Goal: Obtain resource: Obtain resource

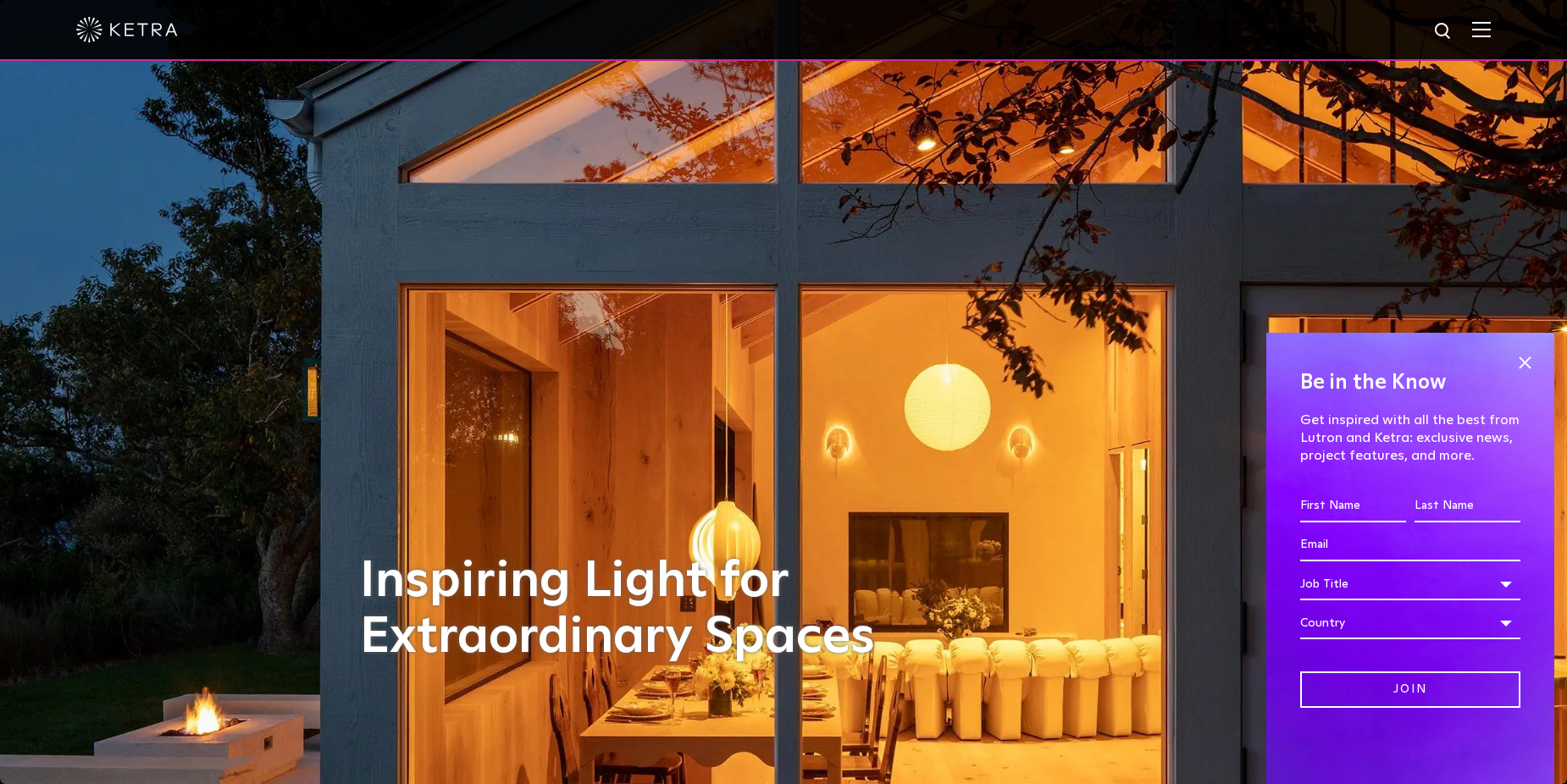
click at [1489, 19] on div at bounding box center [783, 29] width 1415 height 59
click at [1491, 32] on img at bounding box center [1481, 29] width 19 height 16
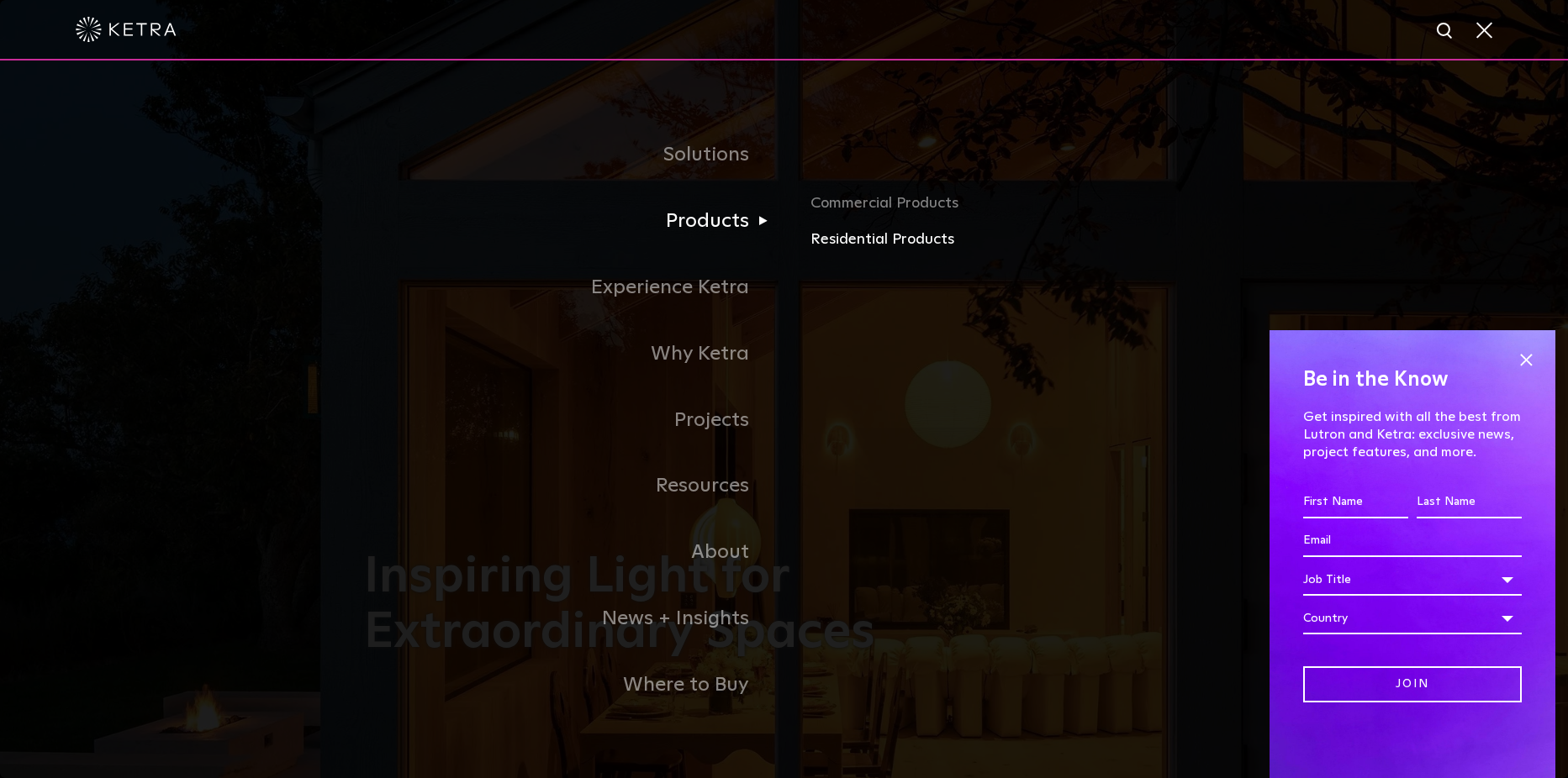
click at [868, 244] on link "Residential Products" at bounding box center [1007, 240] width 393 height 25
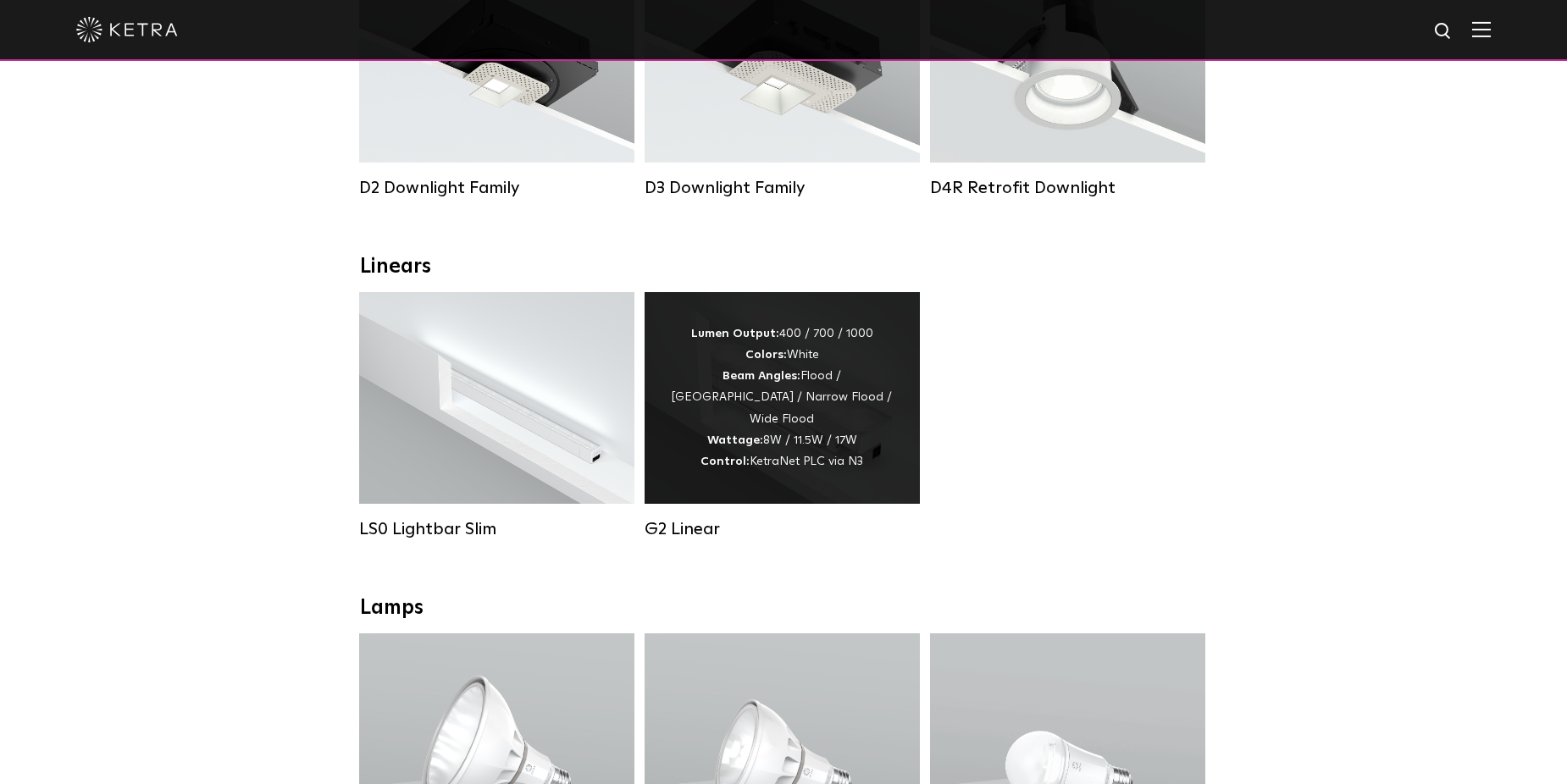
scroll to position [424, 0]
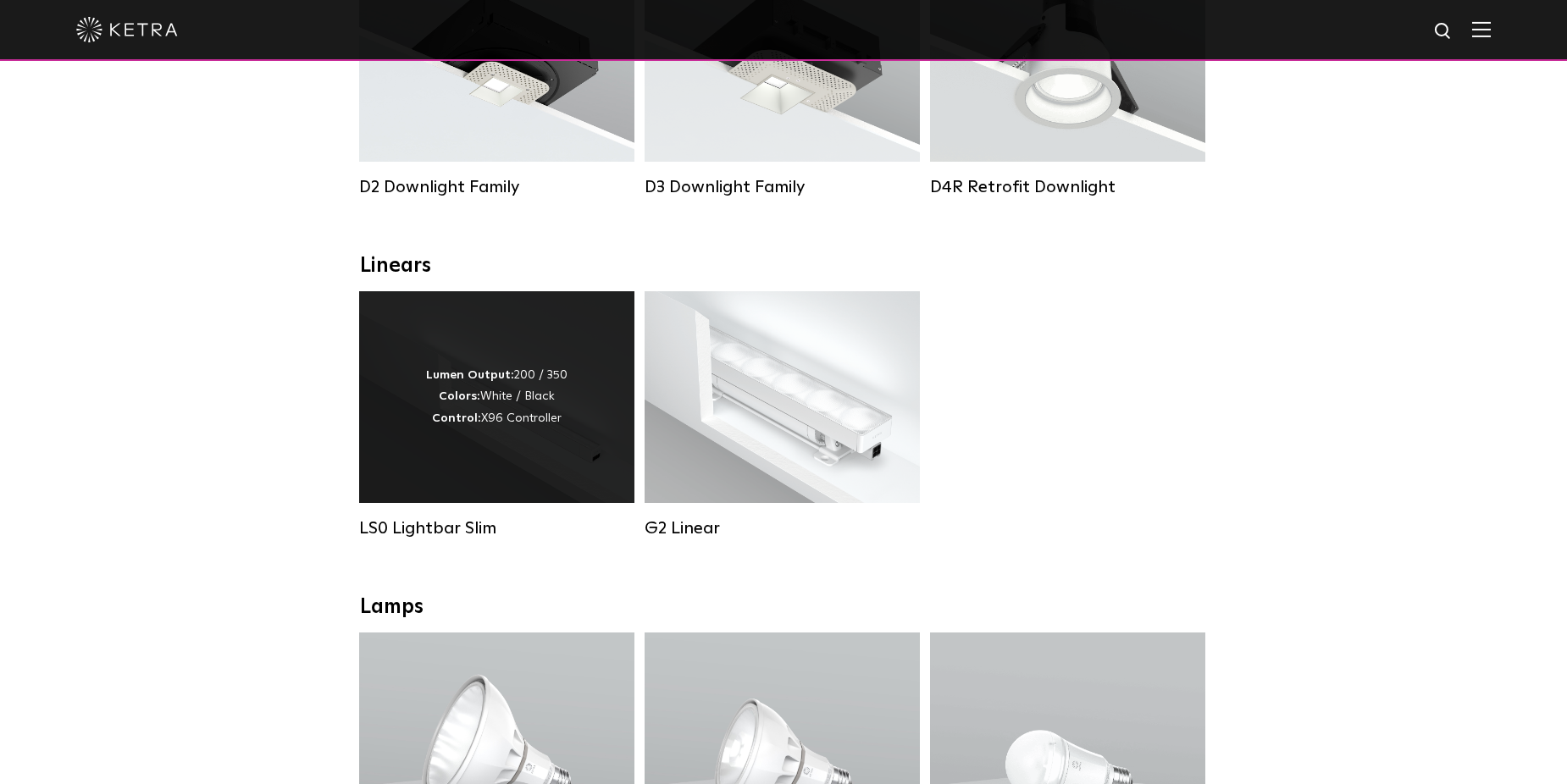
click at [491, 444] on div "Lumen Output: 200 / 350 Colors: White / Black Control: X96 Controller" at bounding box center [496, 397] width 275 height 212
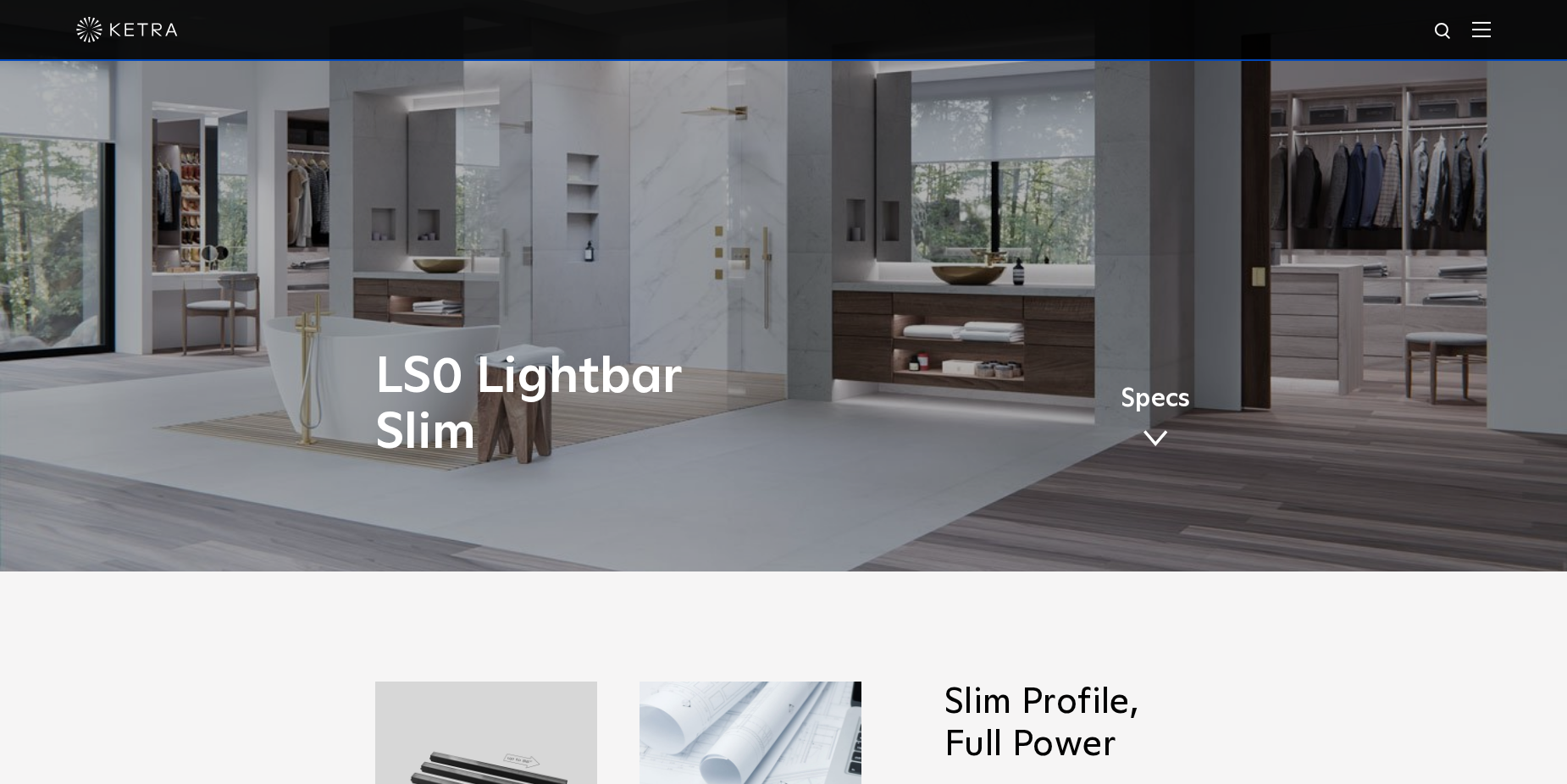
scroll to position [508, 0]
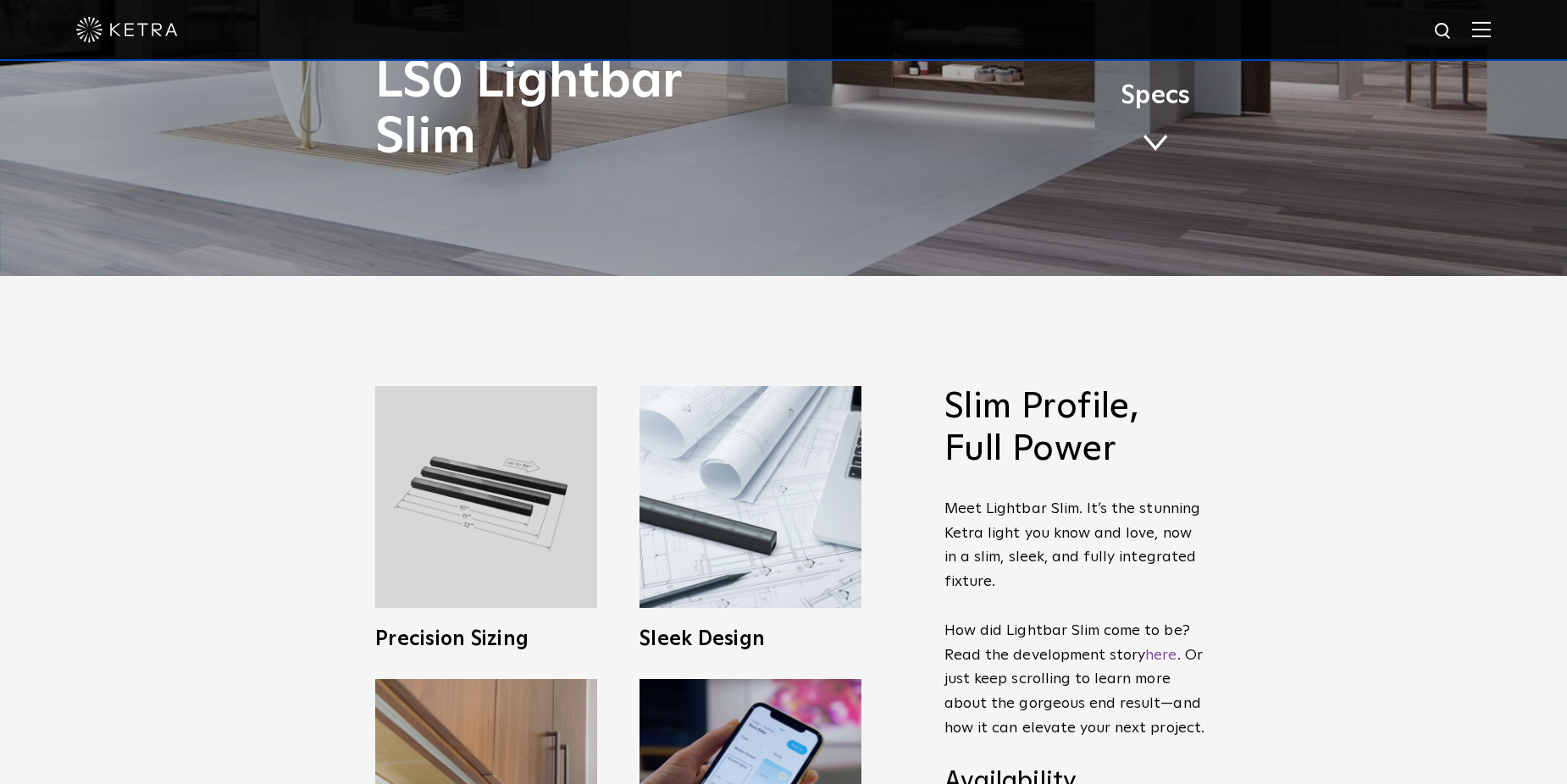
click at [1151, 150] on span at bounding box center [1155, 143] width 25 height 19
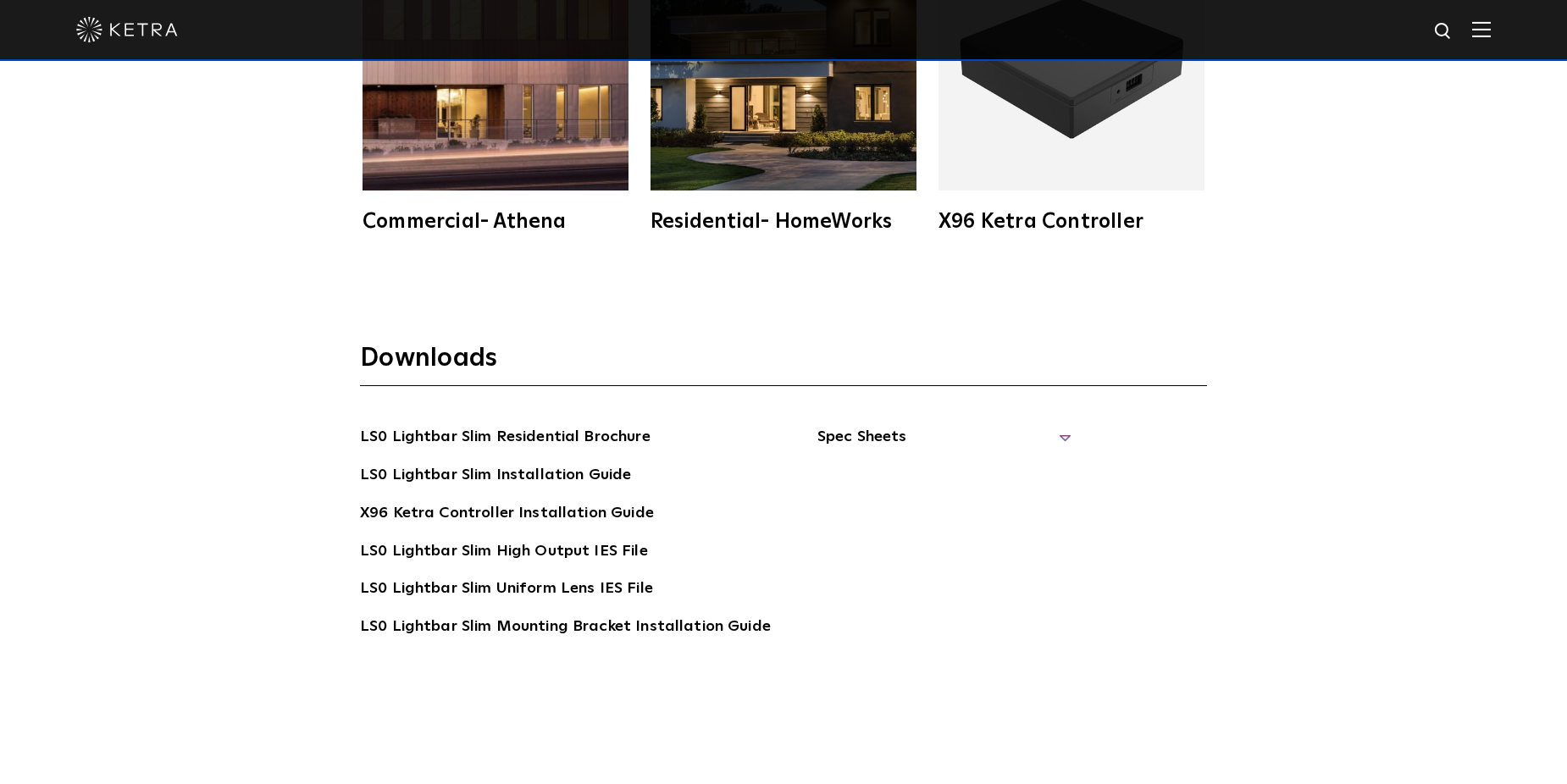
scroll to position [3284, 0]
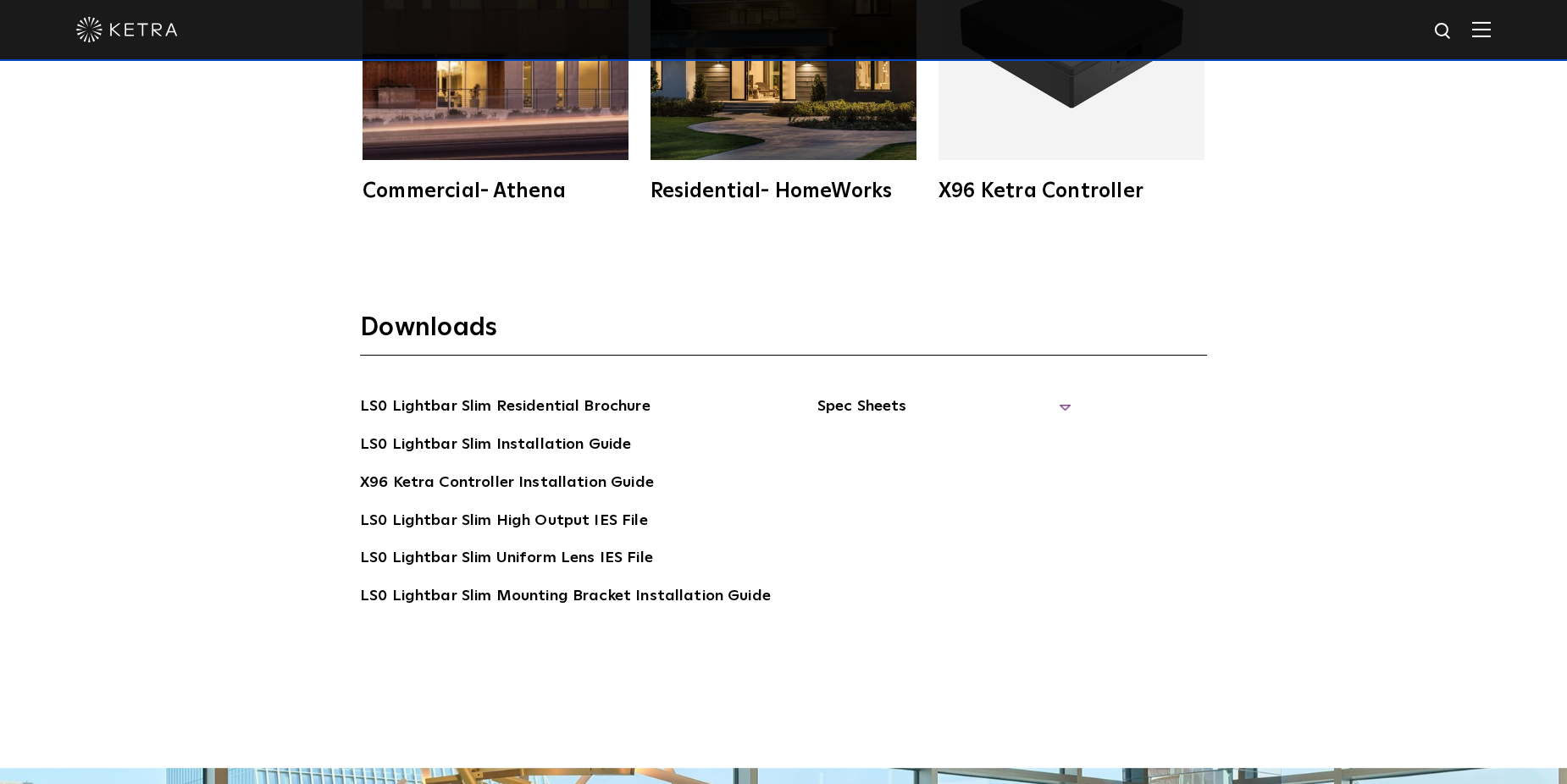
click at [857, 406] on span "Spec Sheets" at bounding box center [945, 413] width 254 height 37
